Goal: Transaction & Acquisition: Purchase product/service

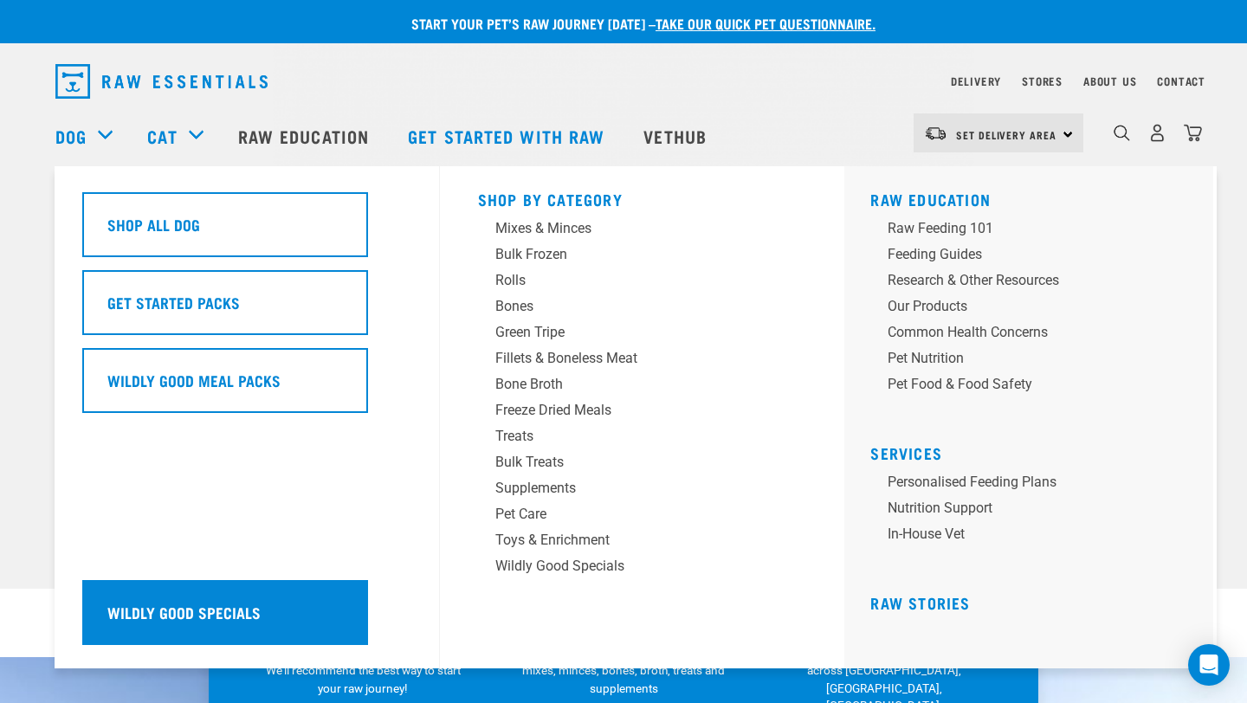
click at [332, 611] on div "Wildly Good Specials" at bounding box center [225, 612] width 286 height 65
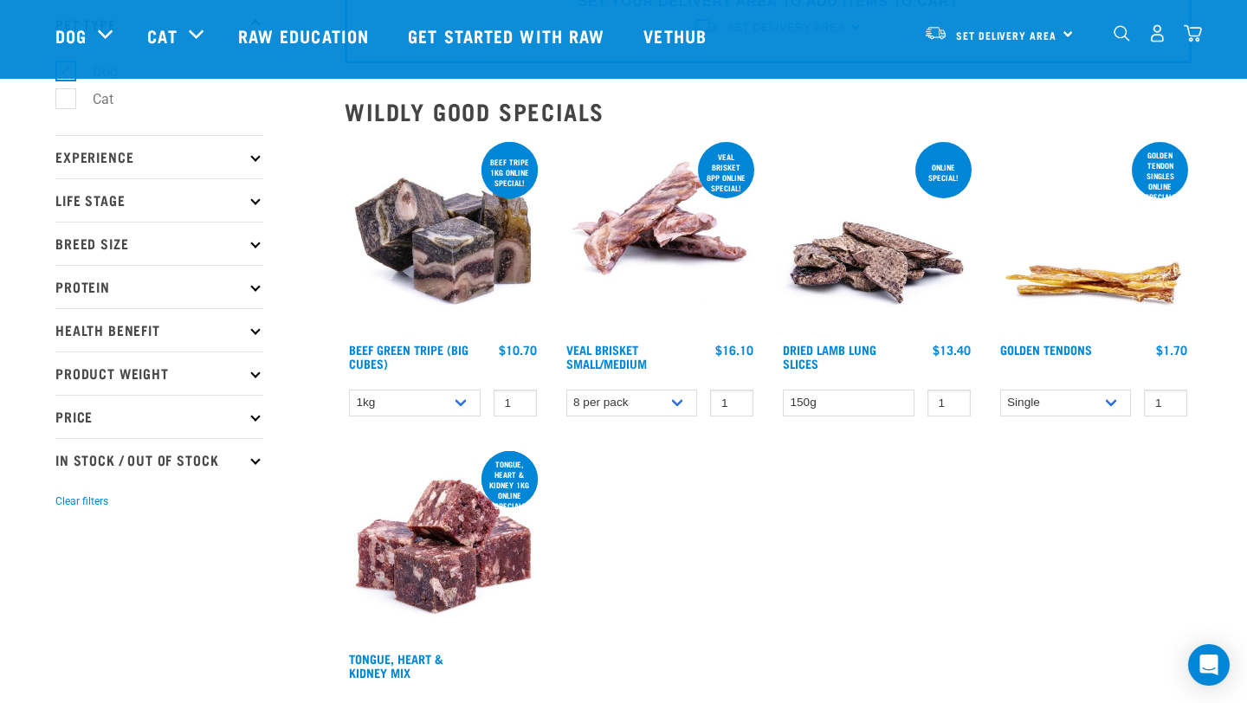
scroll to position [124, 0]
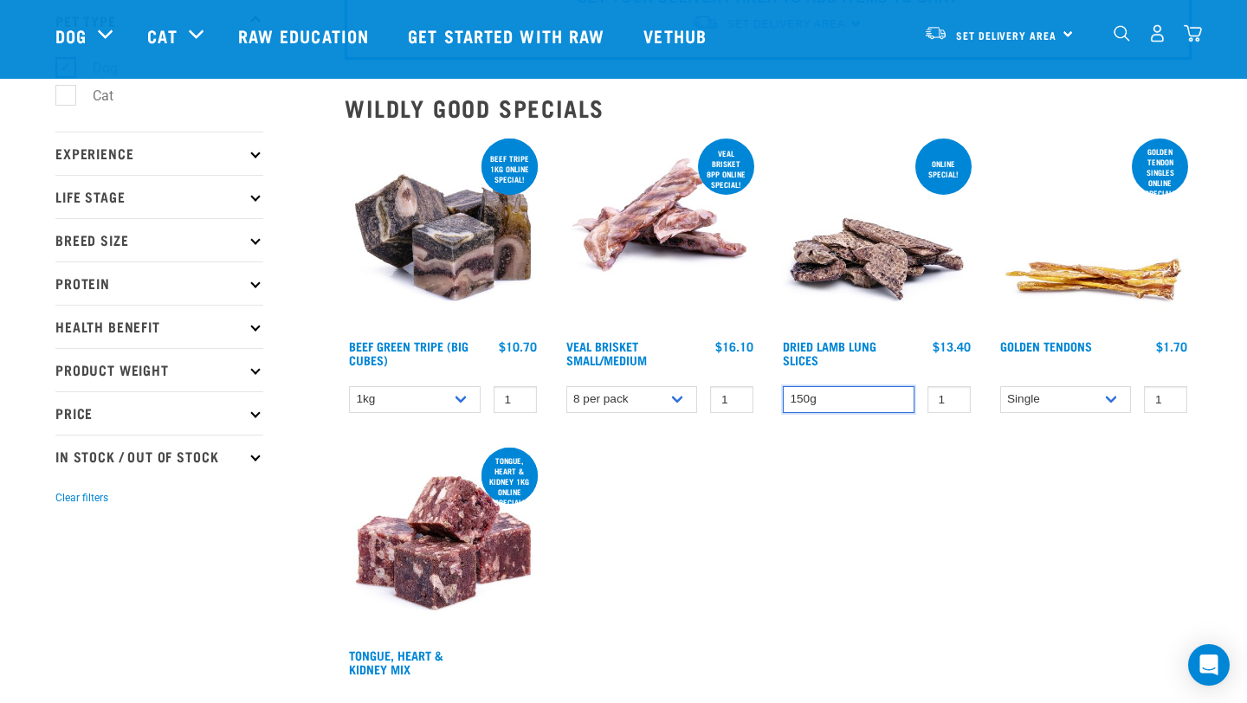
click at [855, 398] on select "150g" at bounding box center [849, 399] width 132 height 27
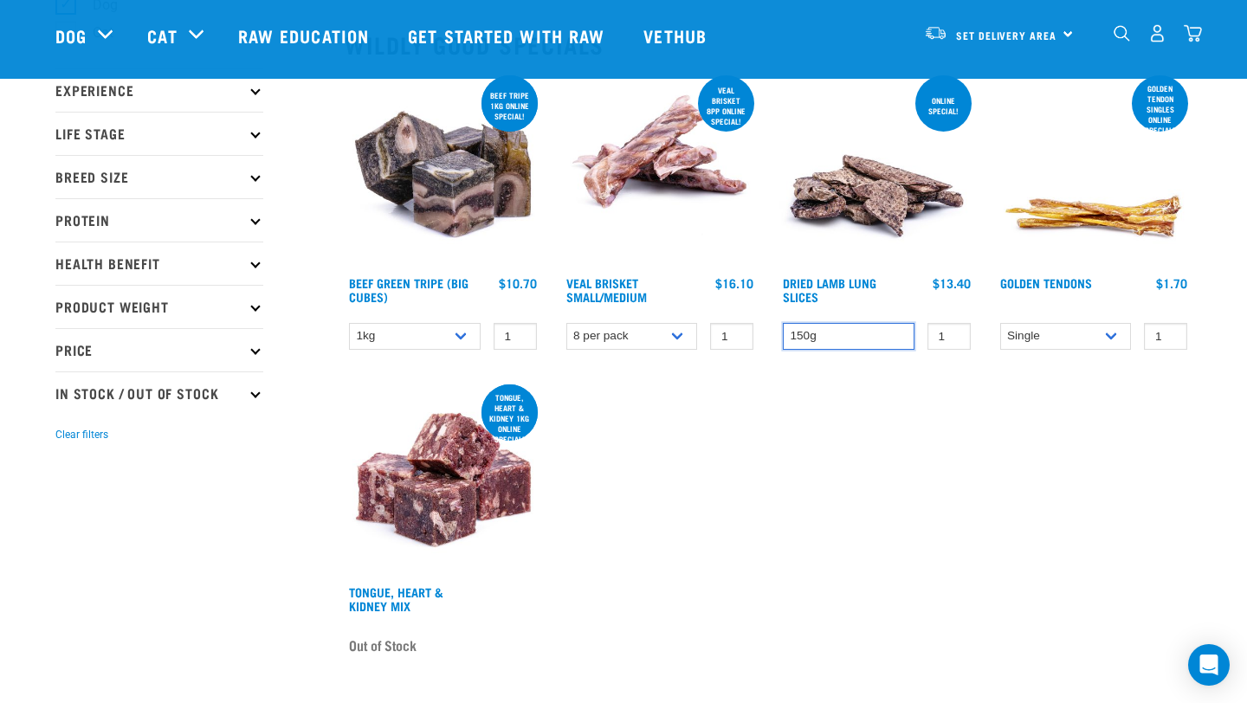
scroll to position [0, 0]
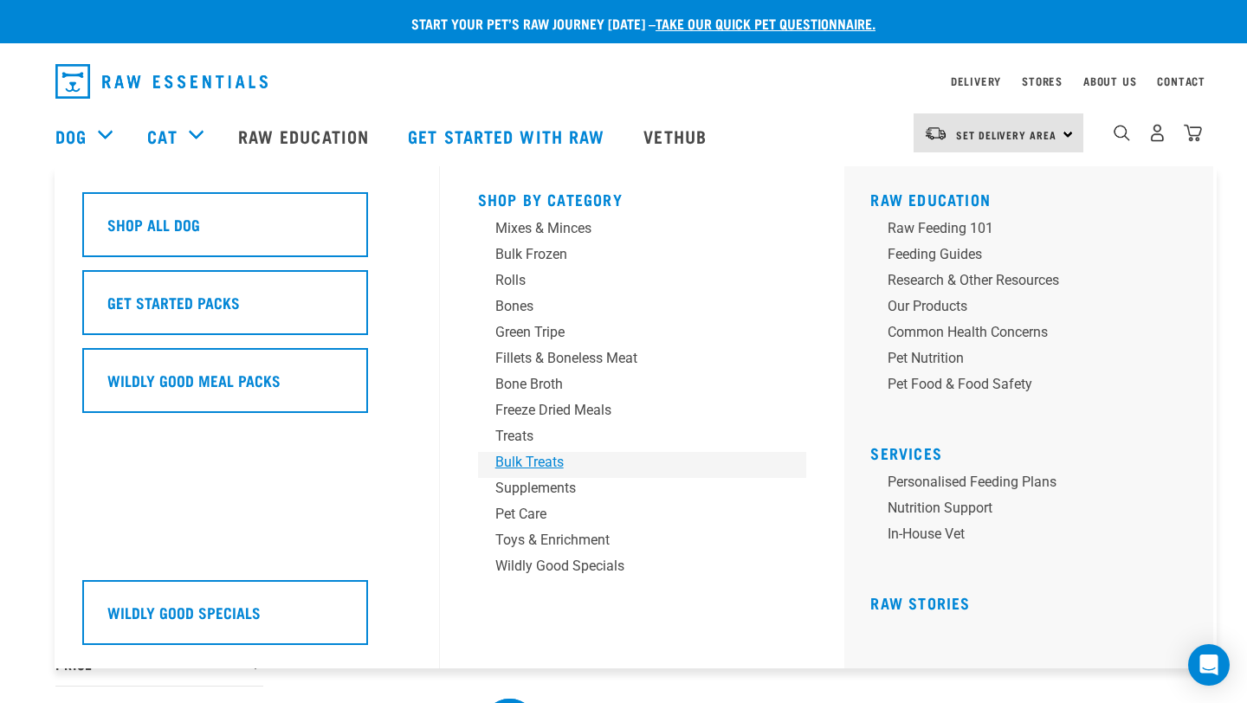
click at [556, 456] on div "Bulk Treats" at bounding box center [630, 462] width 270 height 21
click at [538, 441] on div "Treats" at bounding box center [630, 436] width 270 height 21
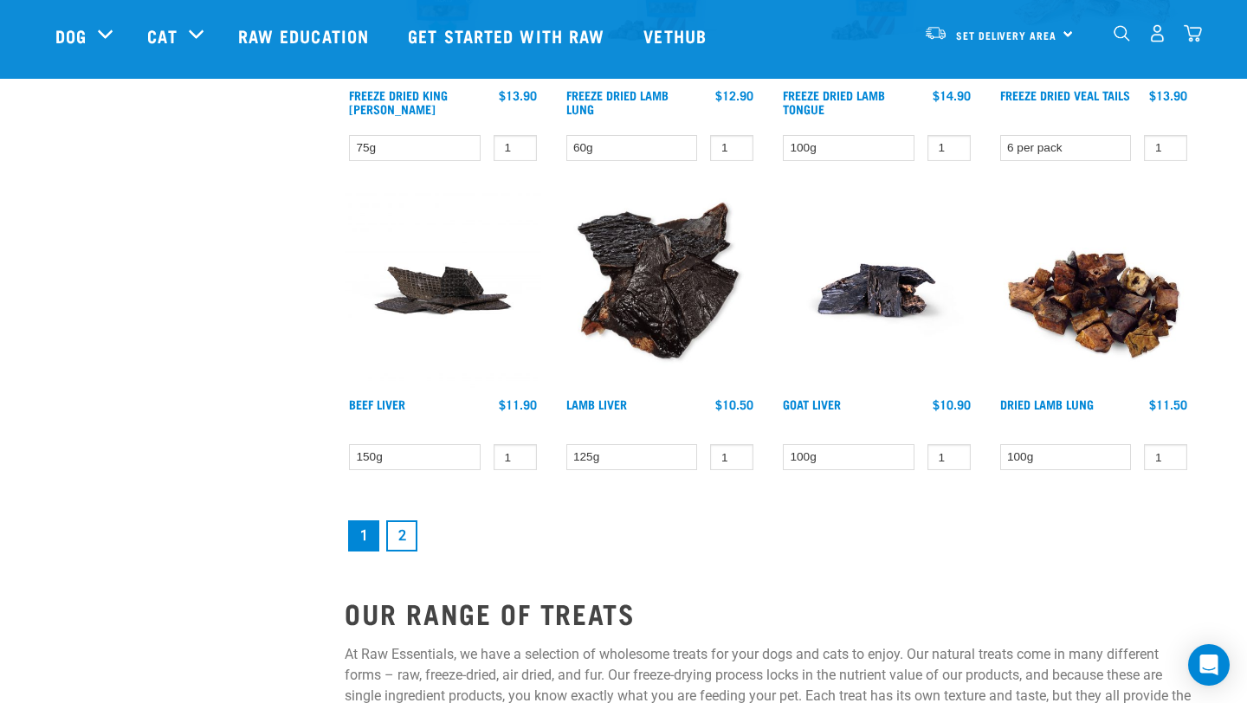
scroll to position [2232, 0]
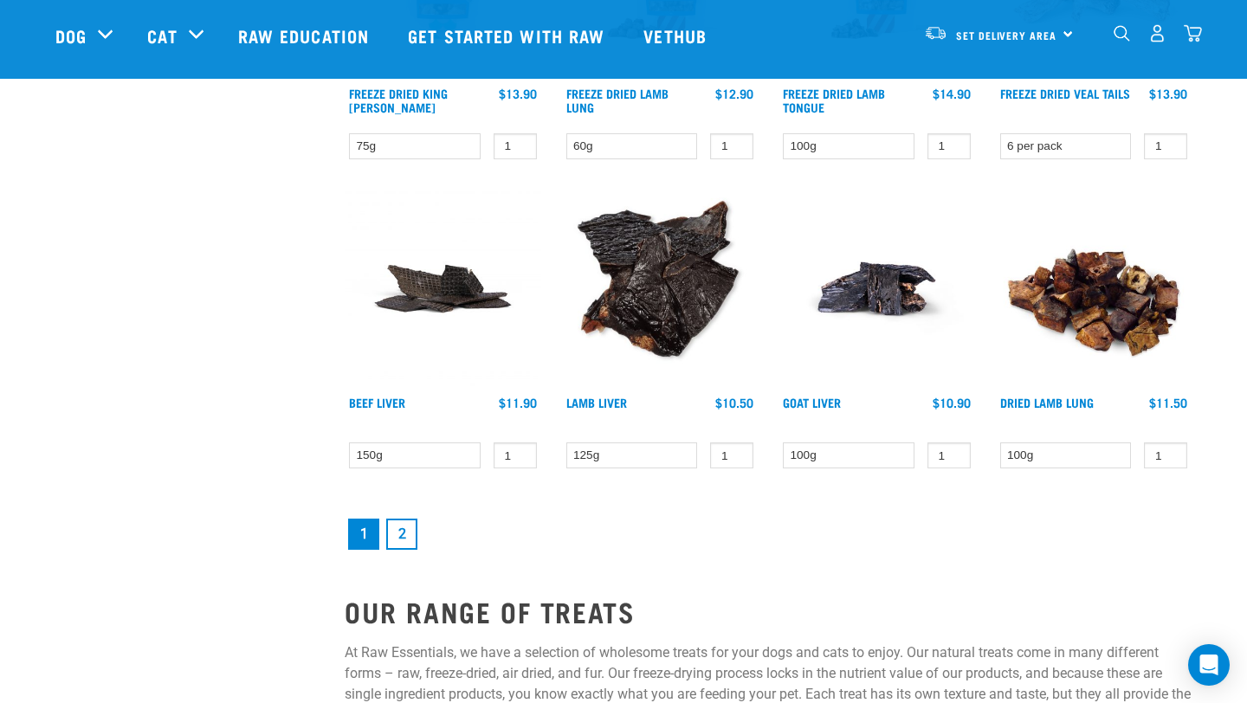
click at [399, 533] on link "2" at bounding box center [401, 534] width 31 height 31
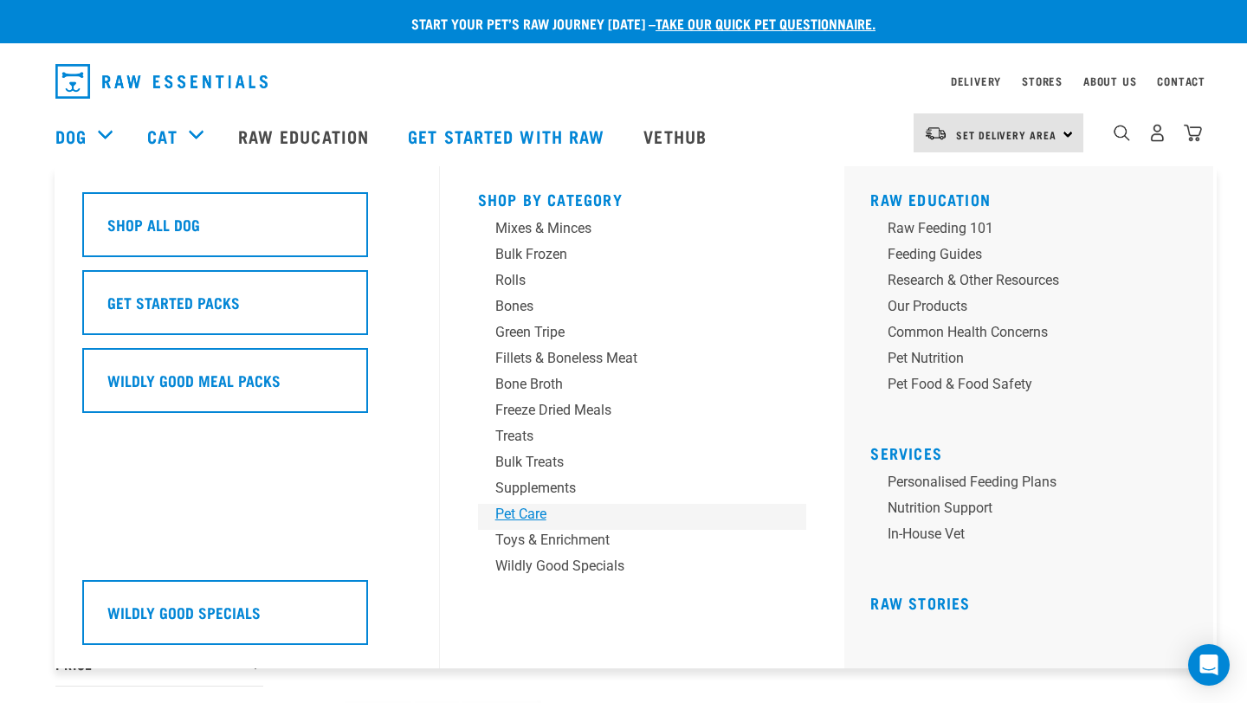
click at [539, 515] on div "Pet Care" at bounding box center [630, 514] width 270 height 21
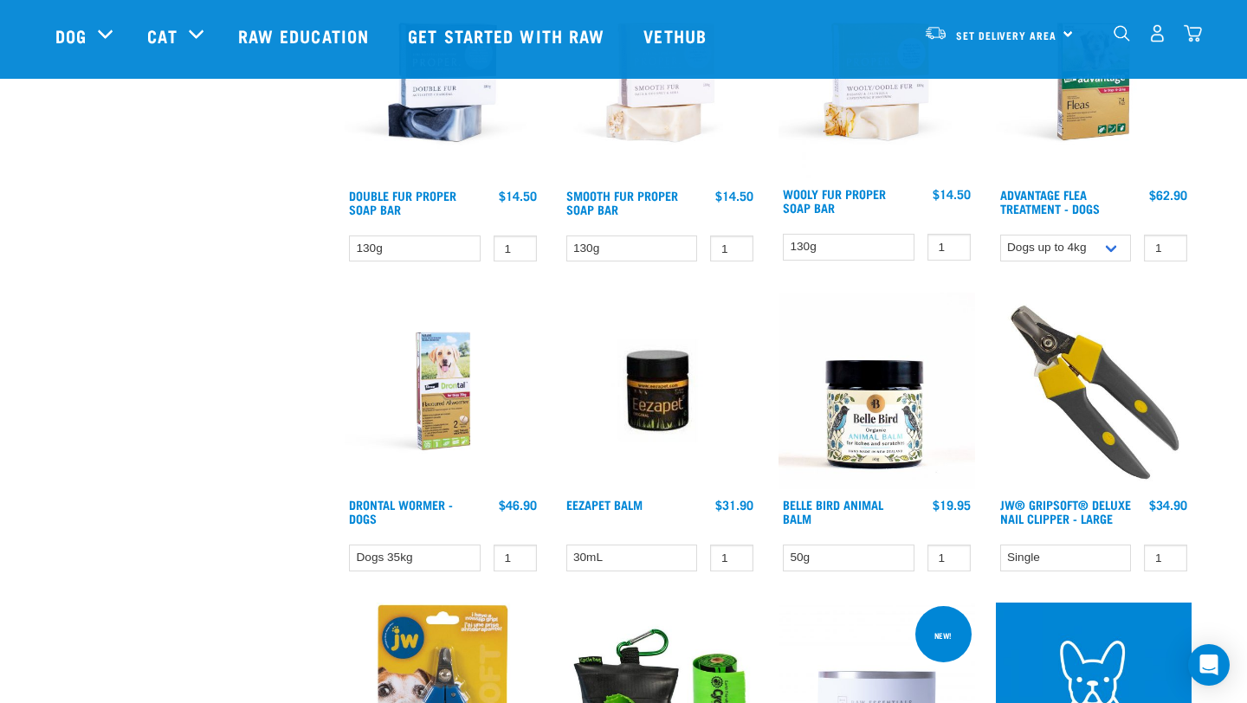
scroll to position [422, 0]
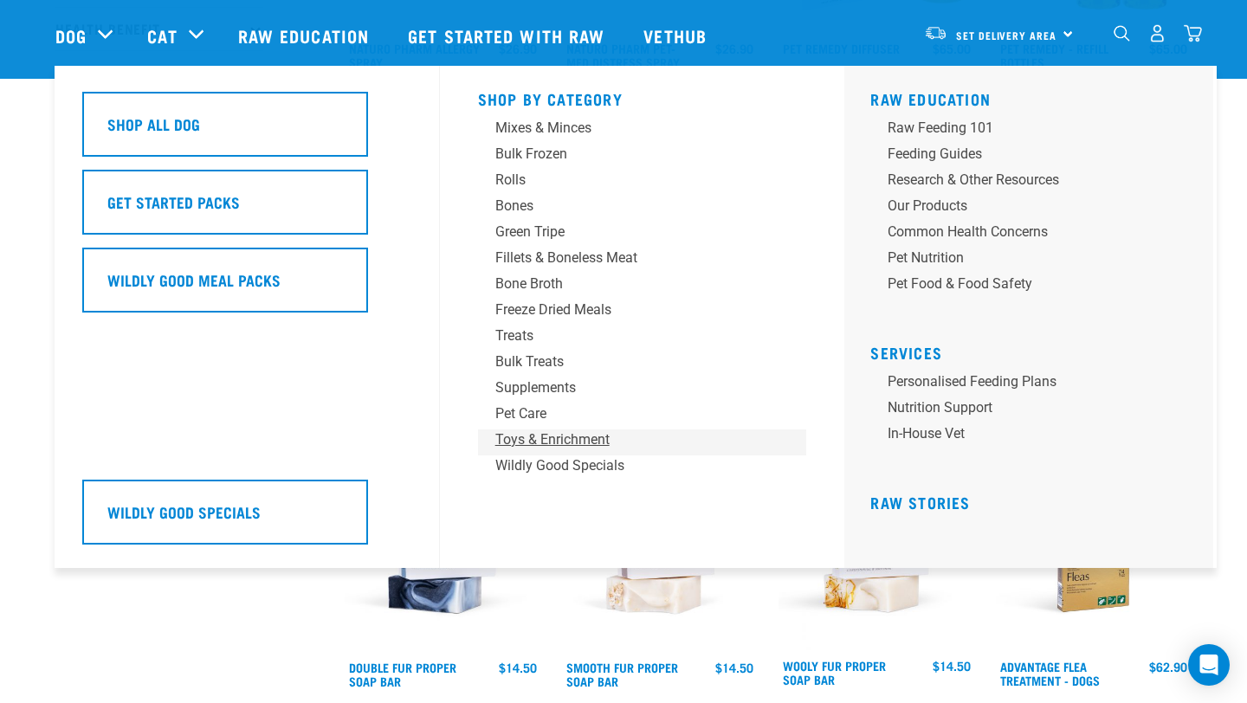
click at [534, 446] on div "Toys & Enrichment" at bounding box center [630, 439] width 270 height 21
